Goal: Transaction & Acquisition: Purchase product/service

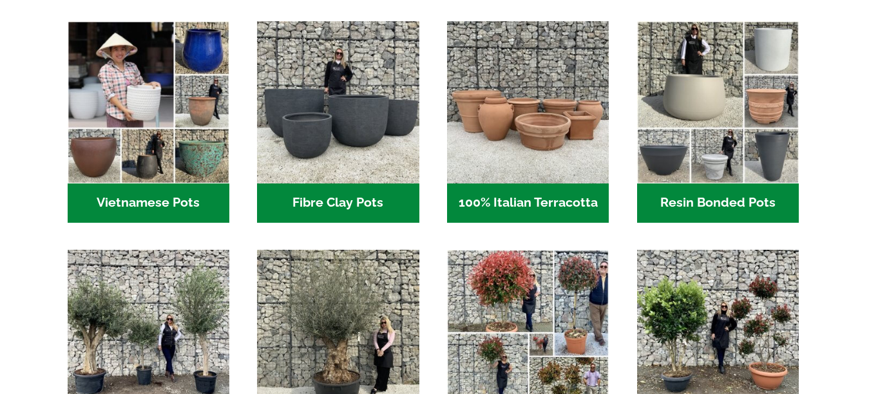
scroll to position [516, 0]
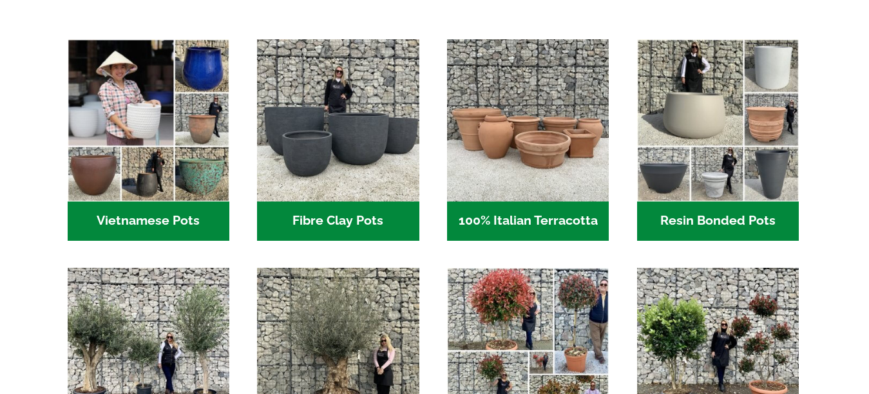
click at [532, 222] on h2 "100% Italian Terracotta (26)" at bounding box center [528, 222] width 162 height 40
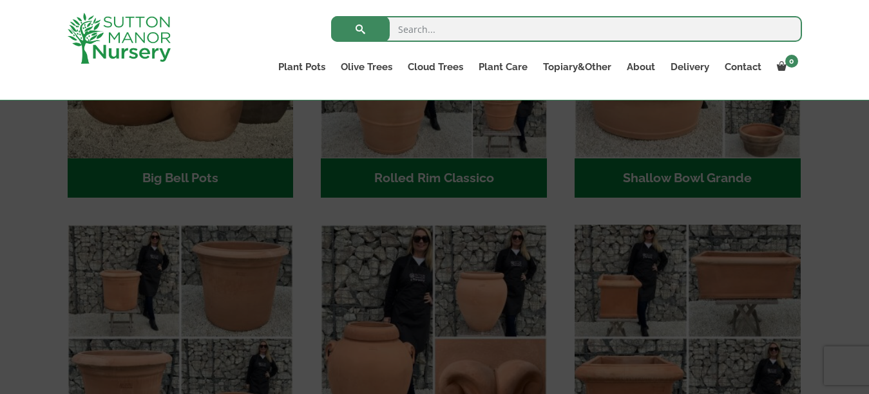
scroll to position [557, 0]
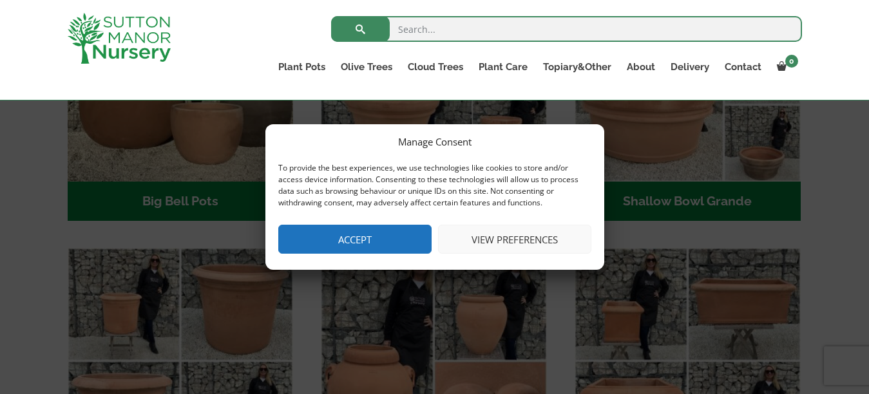
drag, startPoint x: 331, startPoint y: 240, endPoint x: 335, endPoint y: 234, distance: 7.3
click at [335, 234] on button "Accept" at bounding box center [354, 239] width 153 height 29
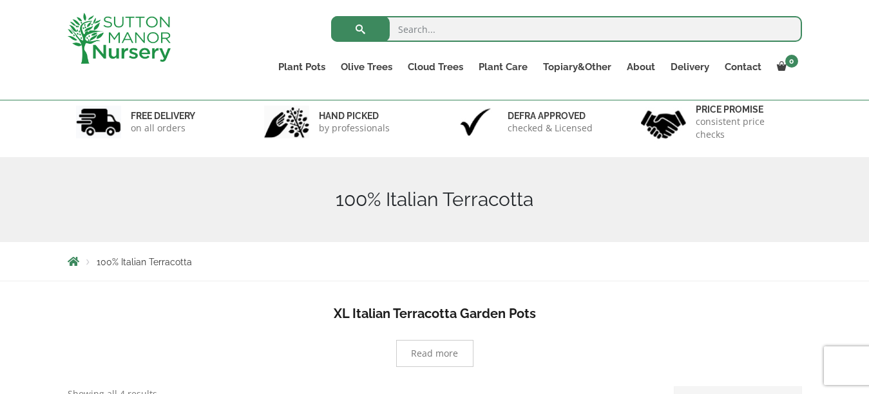
scroll to position [0, 0]
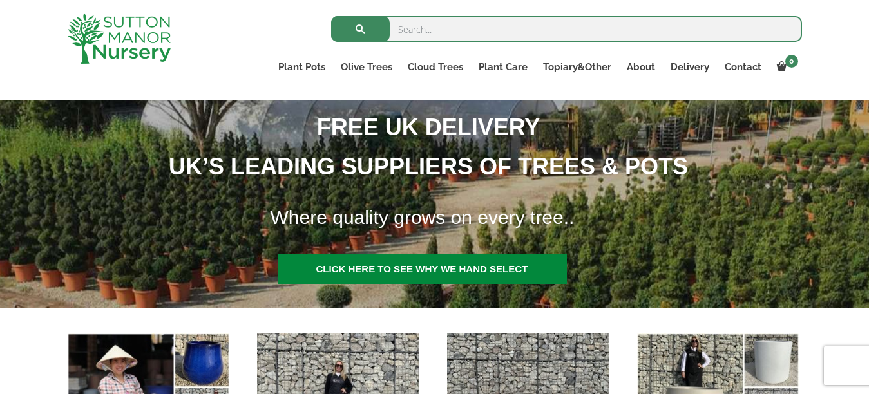
scroll to position [172, 0]
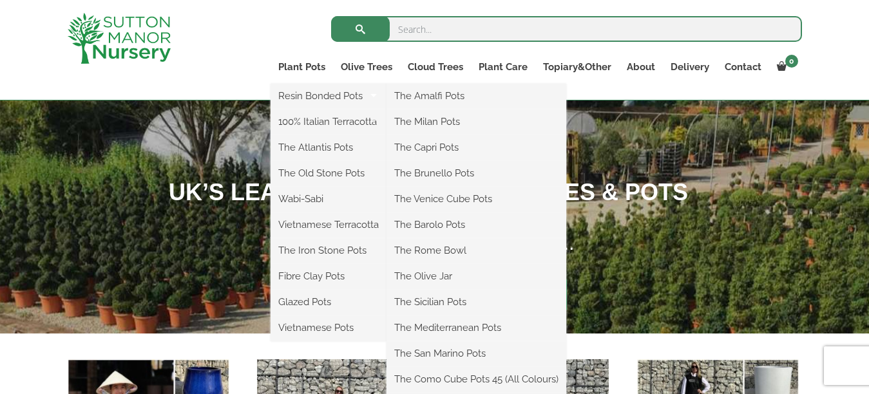
click at [301, 84] on ul "Resin Bonded Pots The Amalfi Pots The Milan Pots The Capri Pots The Brunello Po…" at bounding box center [329, 213] width 116 height 258
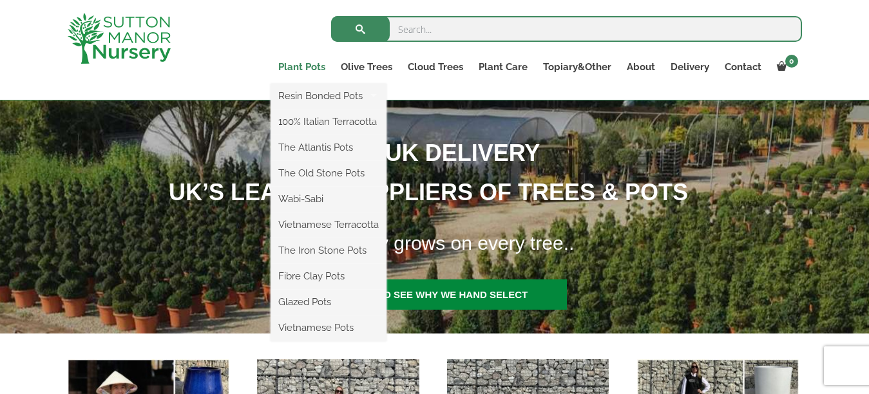
click at [305, 64] on link "Plant Pots" at bounding box center [302, 67] width 63 height 18
click at [288, 66] on link "Plant Pots" at bounding box center [302, 67] width 63 height 18
click at [292, 304] on link "Glazed Pots" at bounding box center [329, 302] width 116 height 19
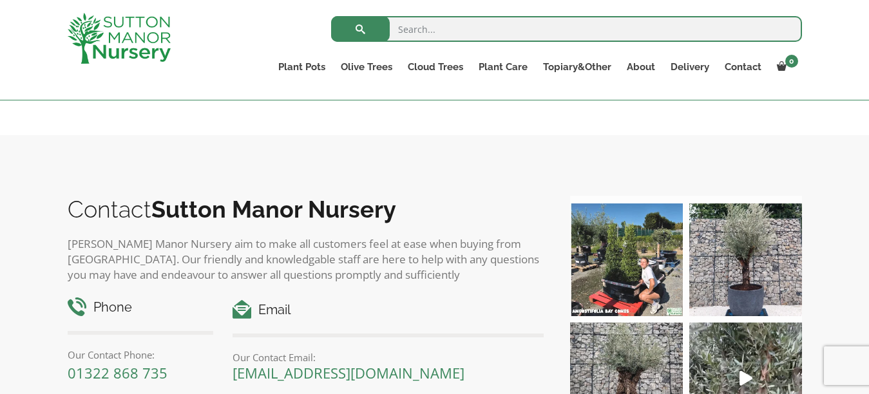
scroll to position [1675, 0]
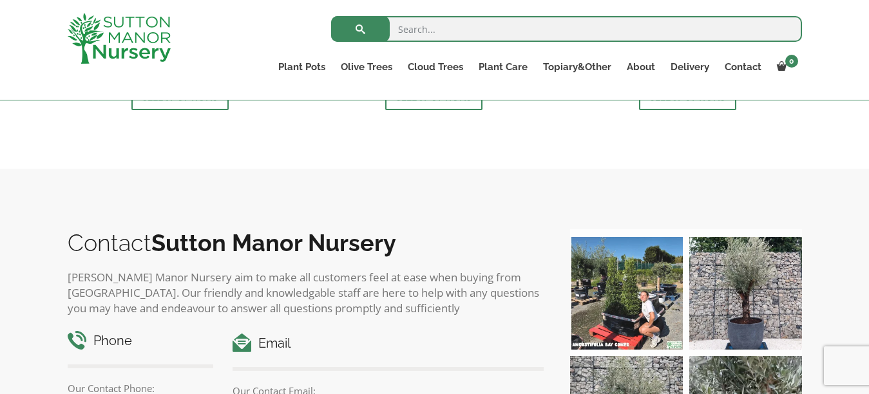
drag, startPoint x: 42, startPoint y: 170, endPoint x: 68, endPoint y: 214, distance: 50.8
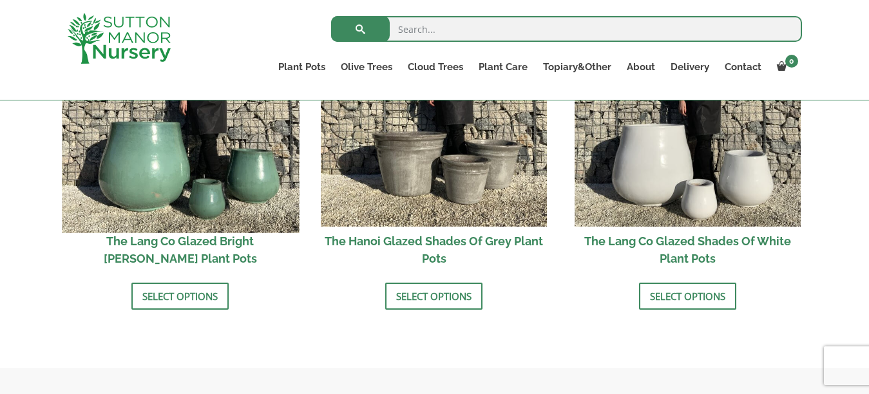
scroll to position [1418, 0]
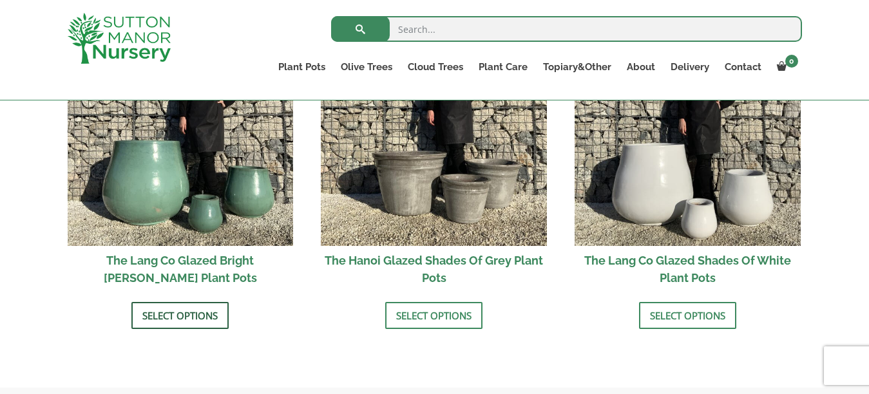
click at [182, 311] on link "Select options" at bounding box center [179, 315] width 97 height 27
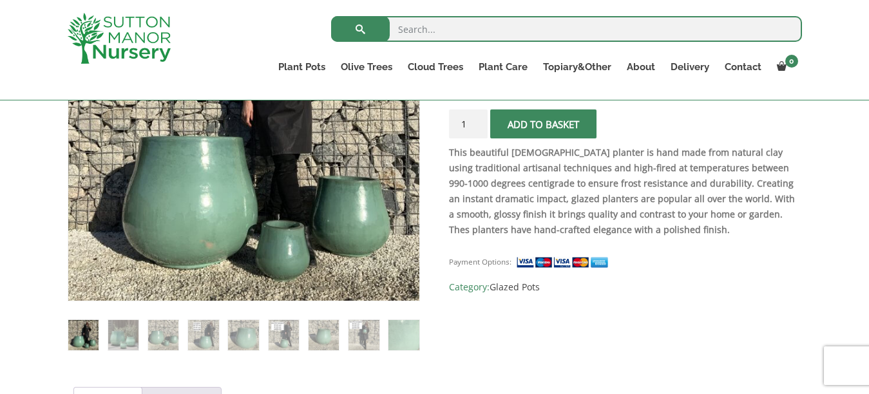
scroll to position [356, 0]
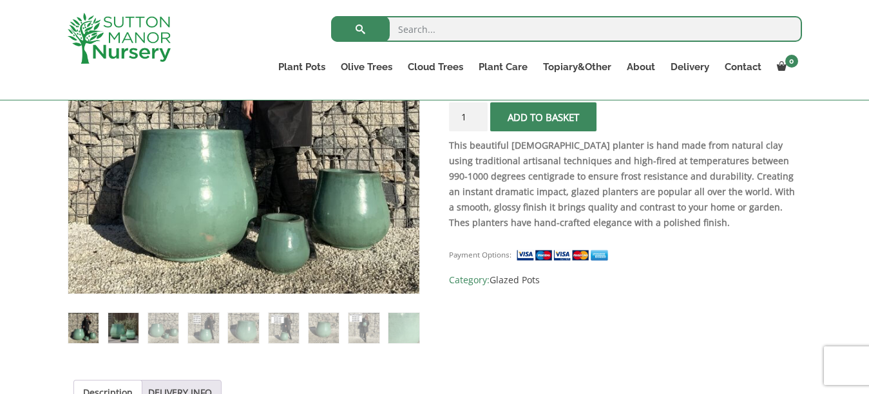
click at [123, 325] on img at bounding box center [123, 328] width 30 height 30
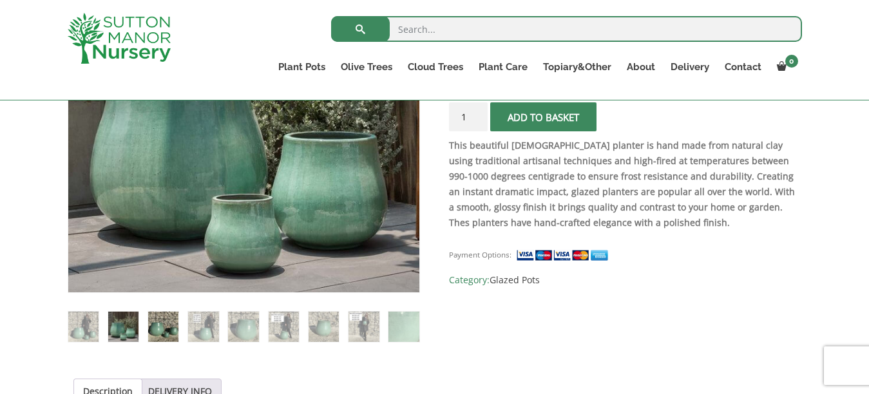
click at [168, 323] on img at bounding box center [163, 327] width 30 height 30
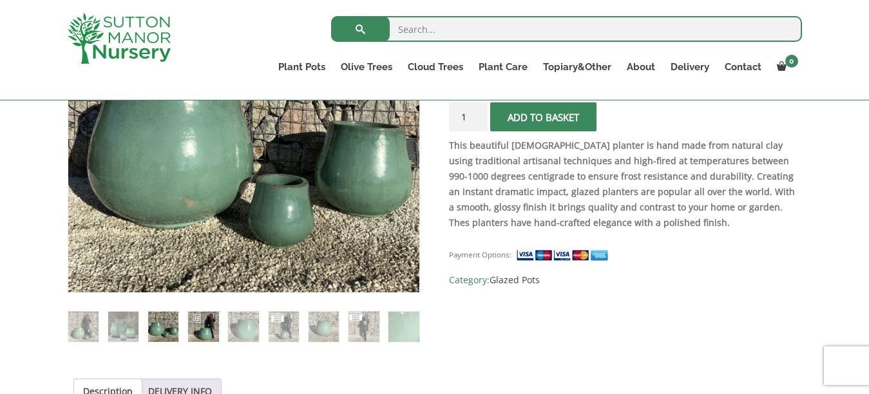
click at [218, 330] on img at bounding box center [203, 327] width 30 height 30
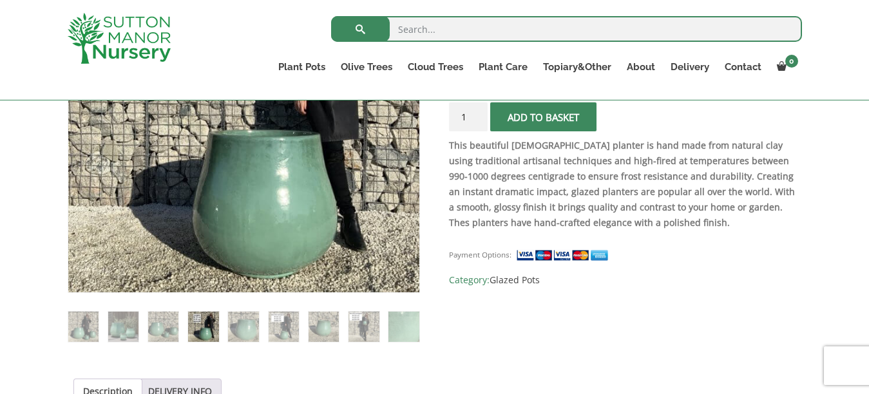
click at [261, 334] on ol at bounding box center [244, 318] width 352 height 50
click at [237, 331] on img at bounding box center [243, 327] width 30 height 30
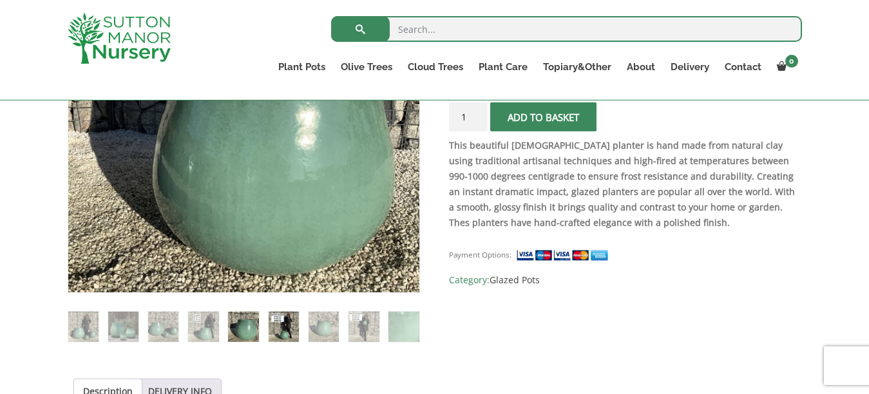
click at [291, 332] on img at bounding box center [284, 327] width 30 height 30
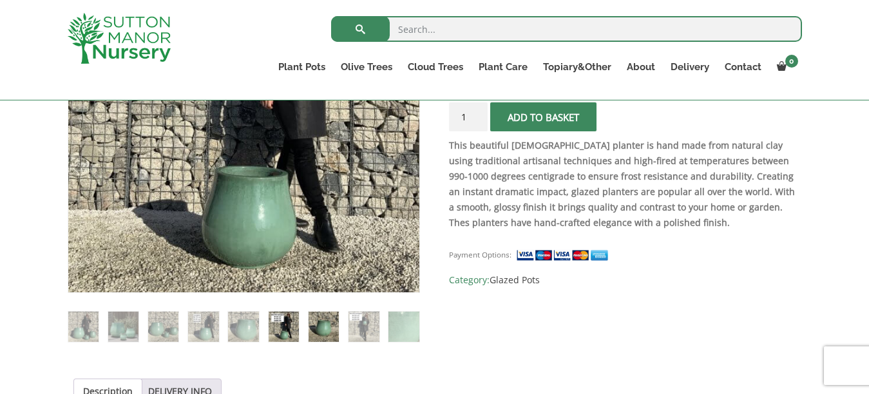
click at [311, 338] on img at bounding box center [324, 327] width 30 height 30
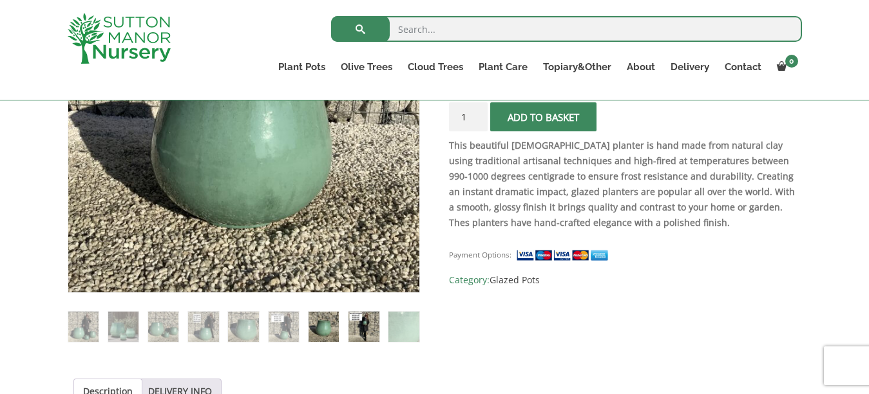
click at [353, 333] on img at bounding box center [364, 327] width 30 height 30
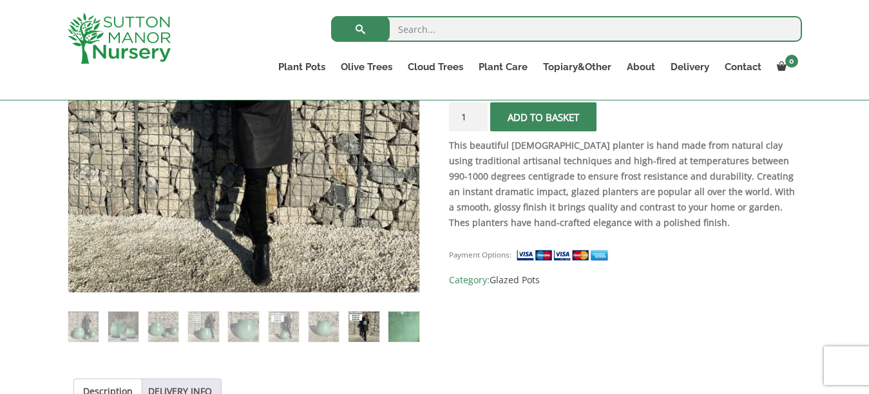
click at [397, 336] on img at bounding box center [404, 327] width 30 height 30
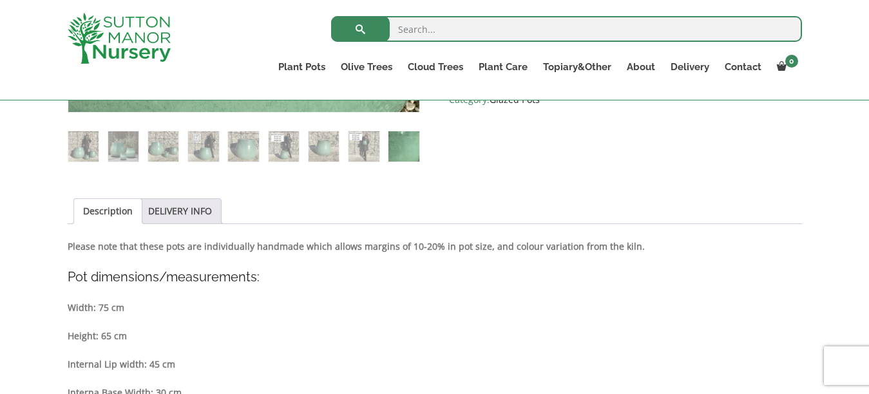
scroll to position [613, 0]
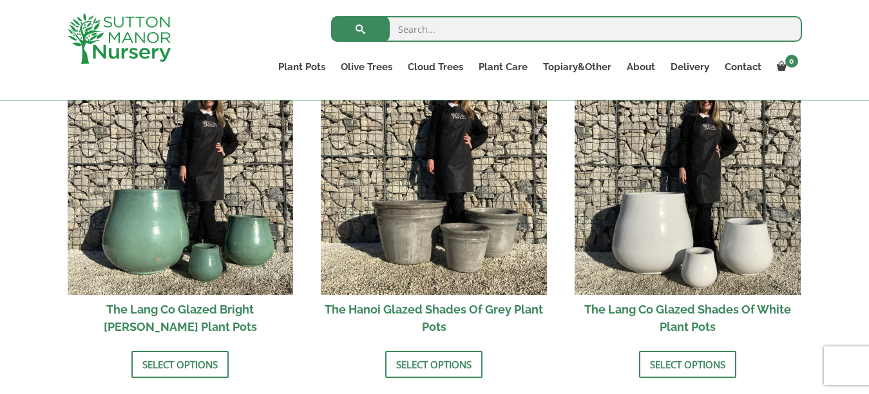
click at [448, 30] on input "search" at bounding box center [566, 29] width 471 height 26
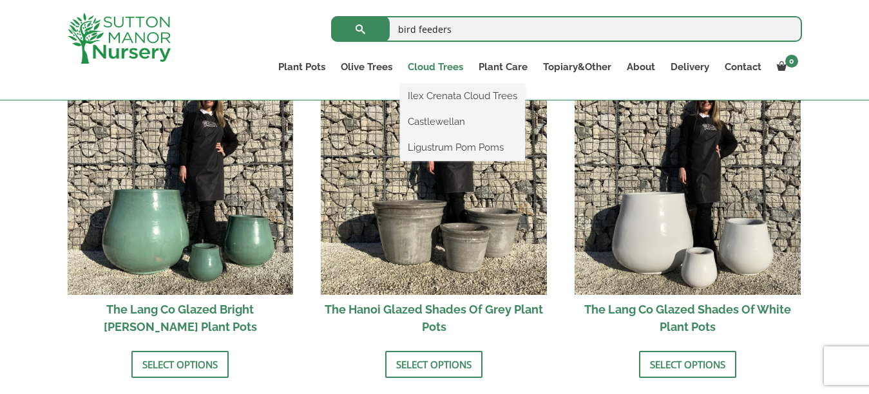
type input "bird feeders"
click at [331, 16] on button "submit" at bounding box center [360, 29] width 59 height 26
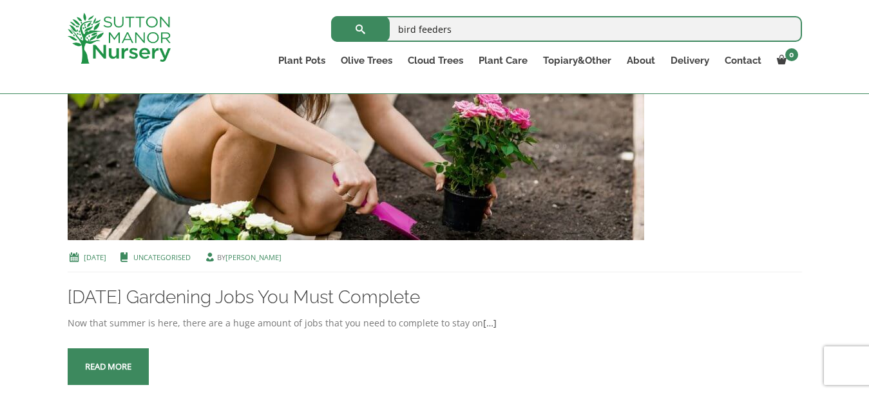
scroll to position [1740, 0]
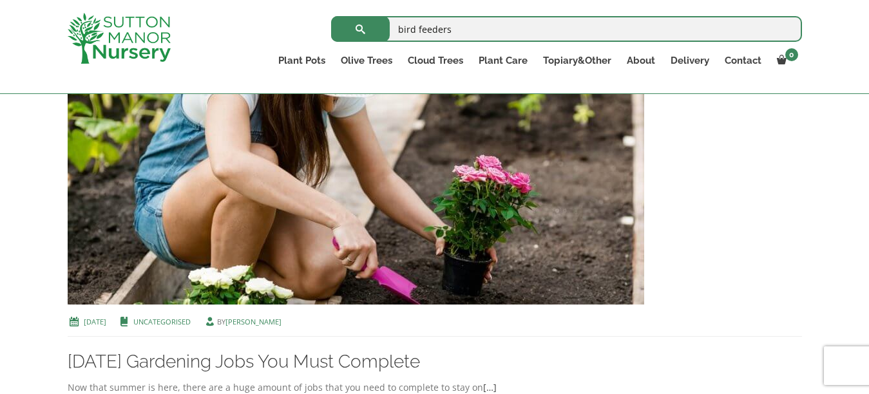
click at [472, 23] on input "bird feeders" at bounding box center [566, 29] width 471 height 26
type input "b"
type input "bestro set"
click at [331, 16] on button "submit" at bounding box center [360, 29] width 59 height 26
